Goal: Transaction & Acquisition: Download file/media

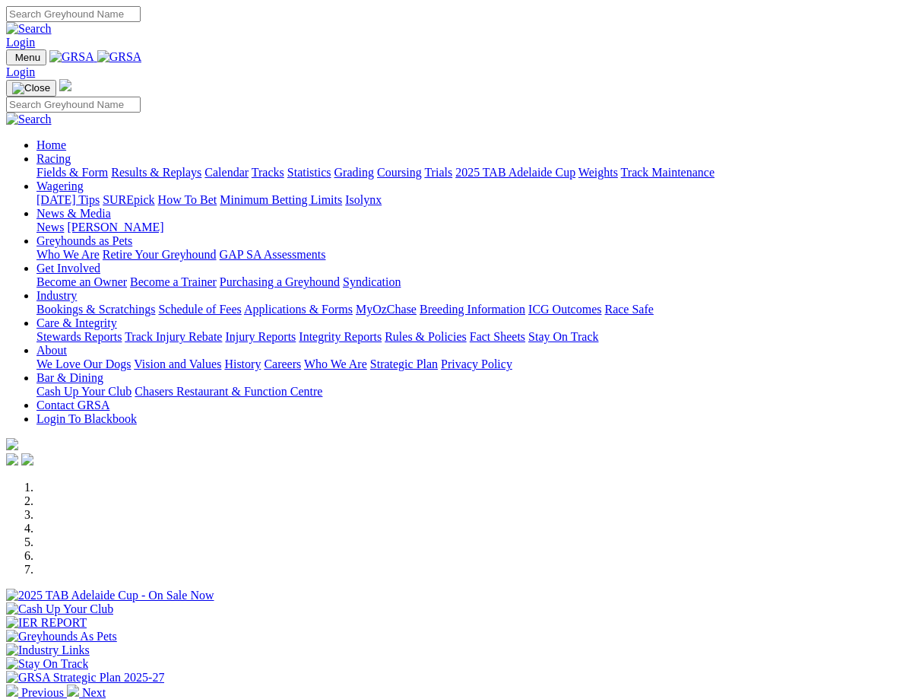
select select "QLD"
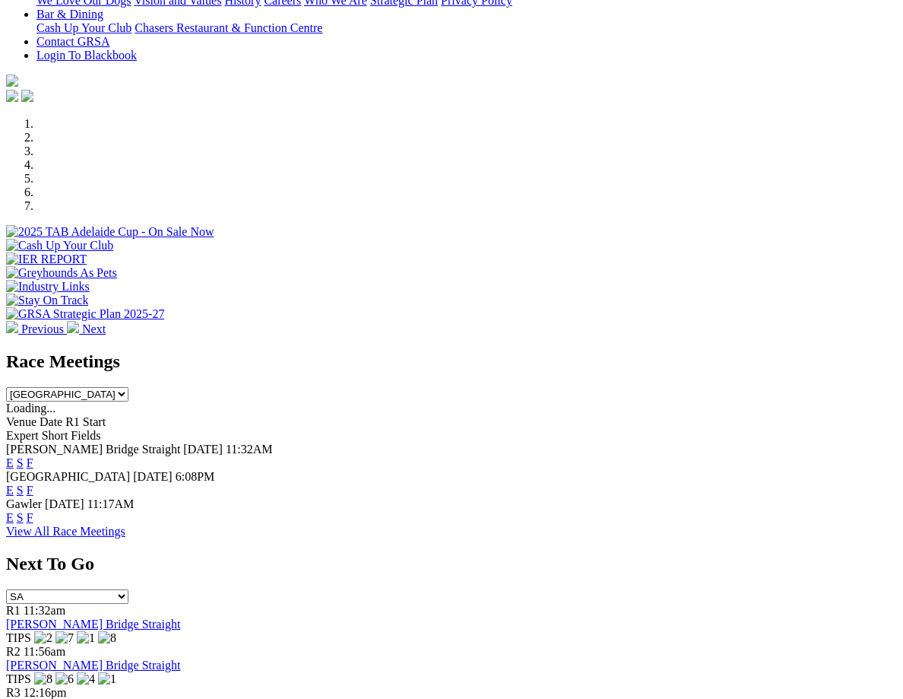
select select "QLD"
click at [128, 387] on select "[GEOGRAPHIC_DATA] [GEOGRAPHIC_DATA] [GEOGRAPHIC_DATA] [GEOGRAPHIC_DATA] [GEOGRA…" at bounding box center [67, 394] width 122 height 14
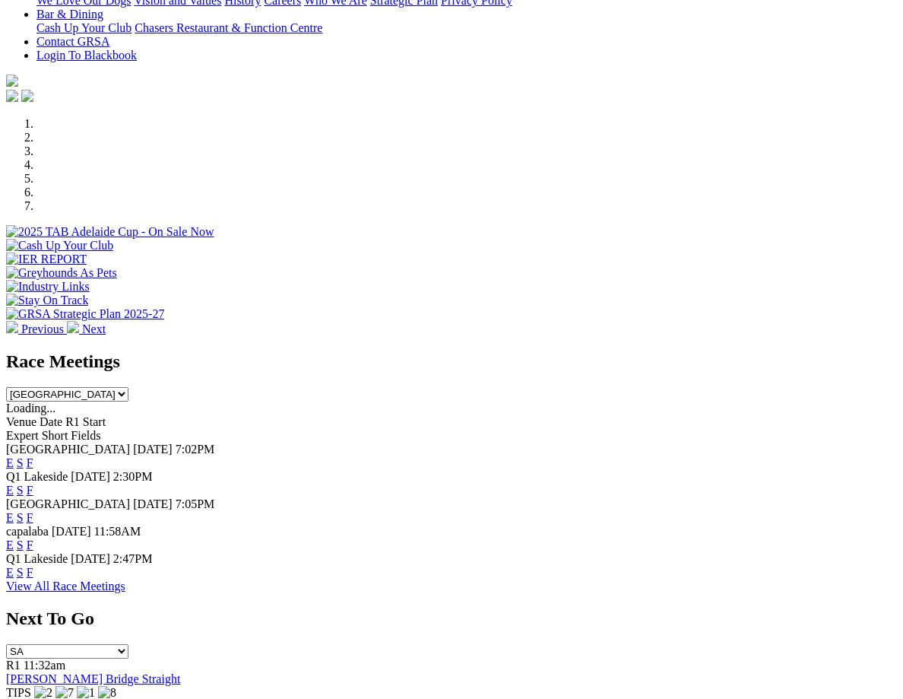
click at [33, 538] on link "F" at bounding box center [30, 544] width 7 height 13
click at [33, 566] on link "F" at bounding box center [30, 572] width 7 height 13
click at [33, 511] on link "F" at bounding box center [30, 517] width 7 height 13
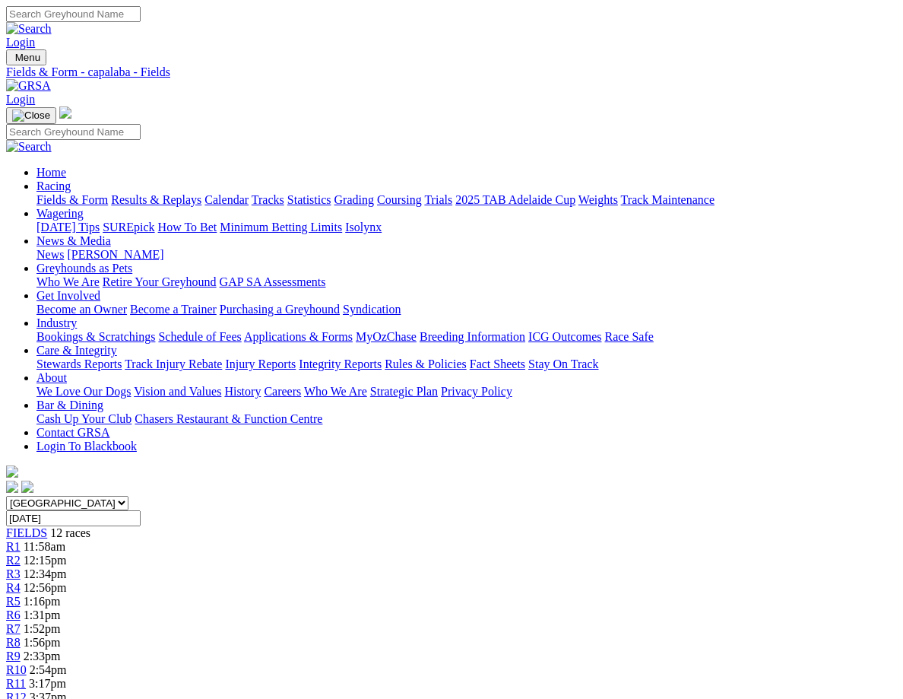
click at [658, 198] on link "CSV (Excel)" at bounding box center [676, 192] width 62 height 13
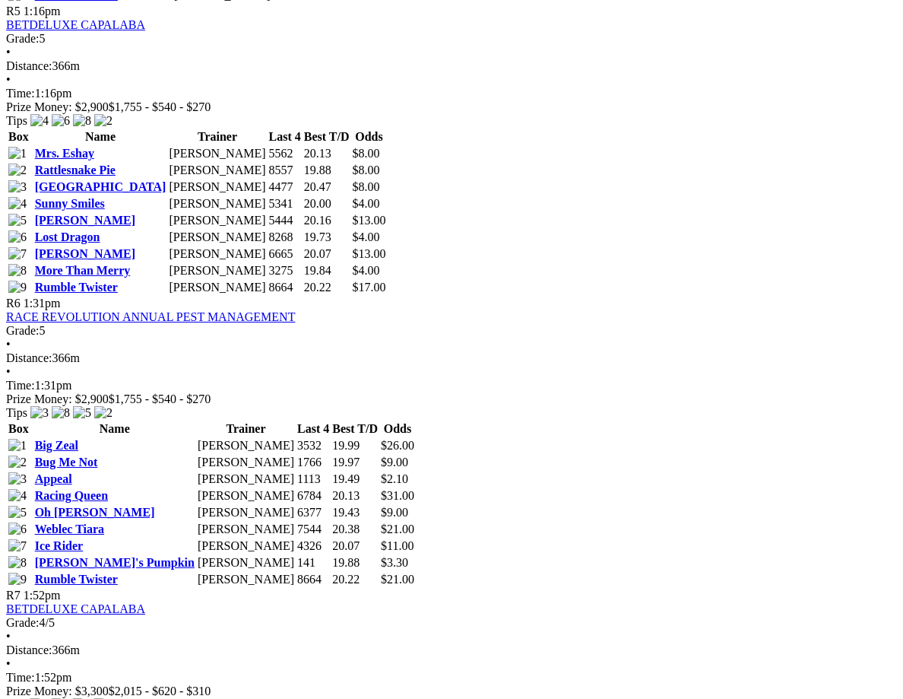
scroll to position [2460, 0]
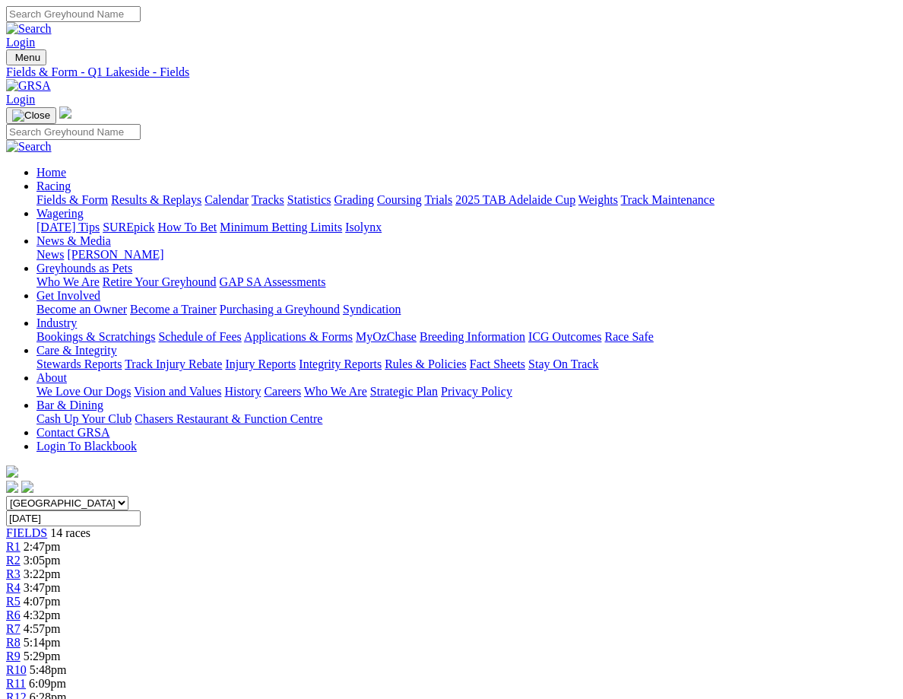
click at [672, 198] on link "CSV (Excel)" at bounding box center [676, 192] width 62 height 13
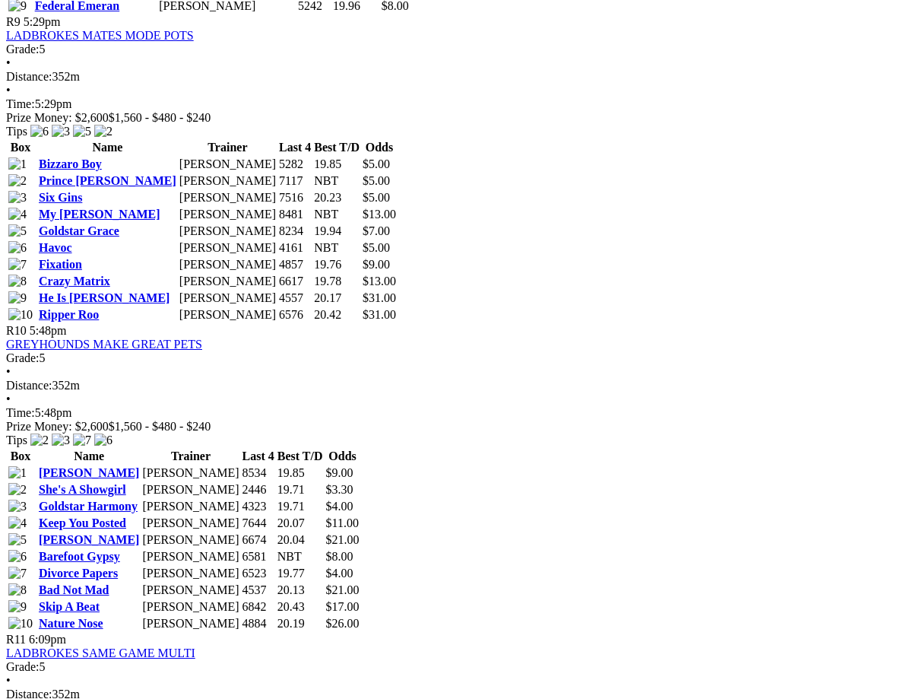
scroll to position [3279, 0]
